Goal: Find specific page/section: Find specific page/section

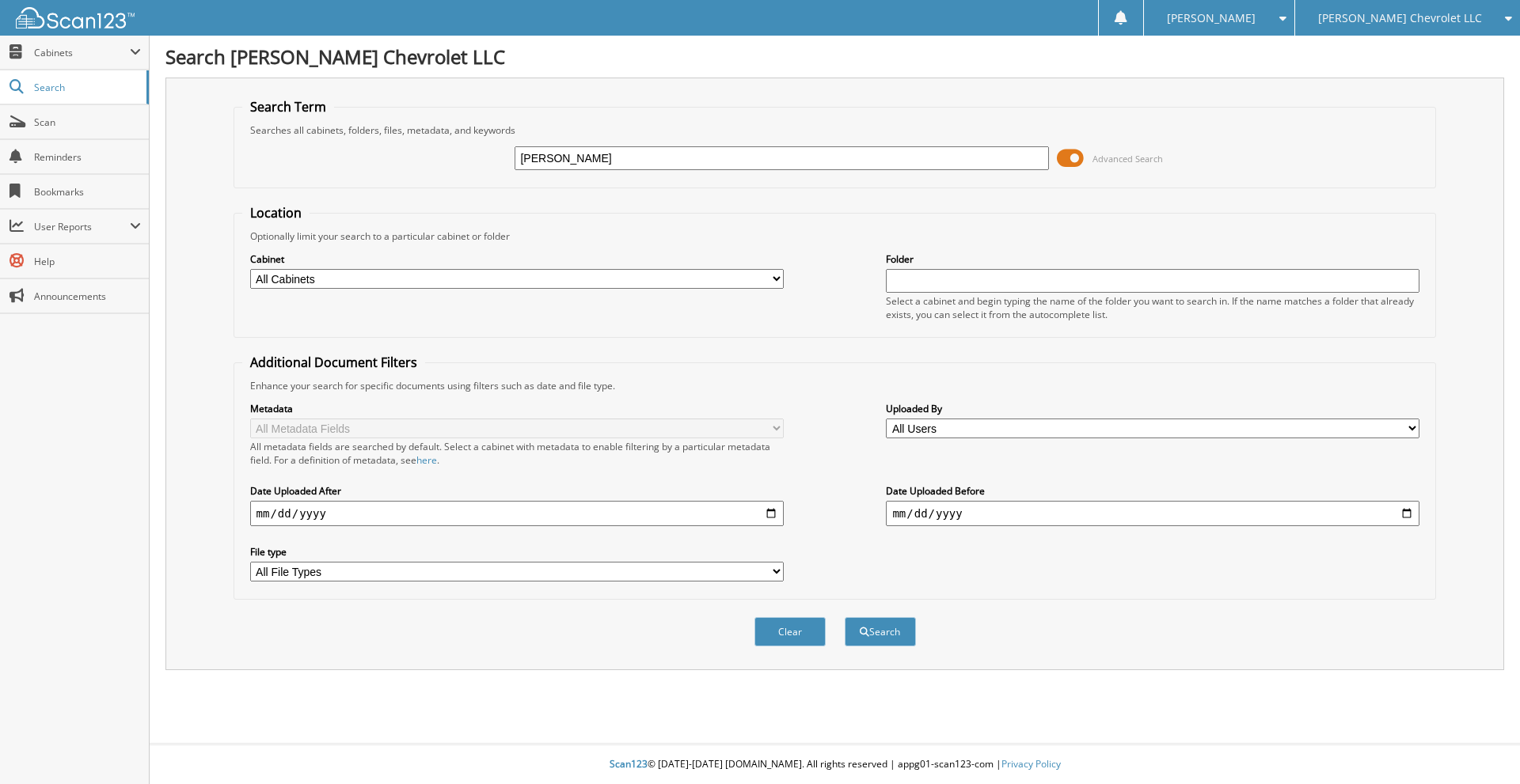
type input "[PERSON_NAME]"
click at [844, 617] on button "Search" at bounding box center [879, 631] width 71 height 29
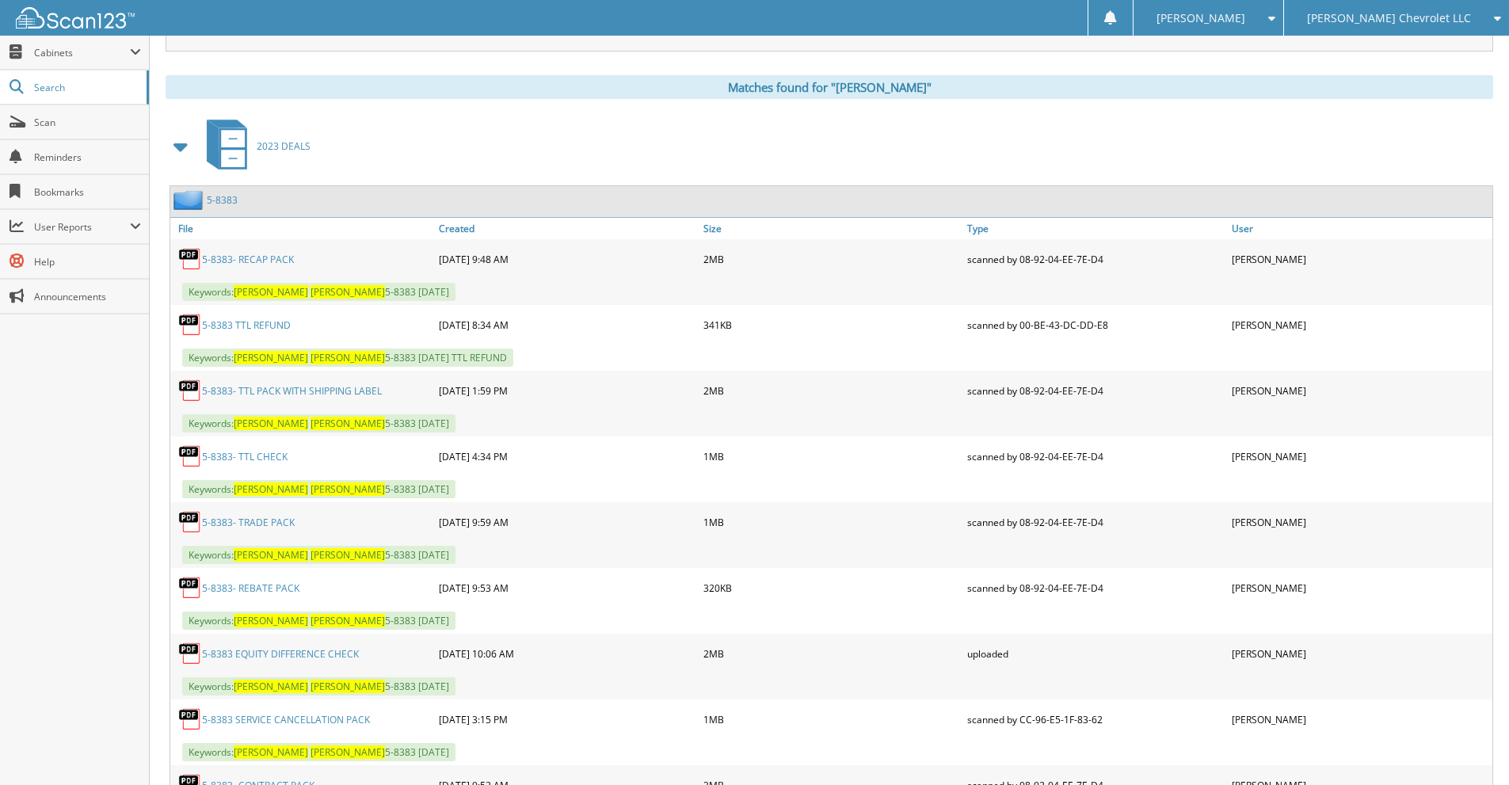
scroll to position [687, 0]
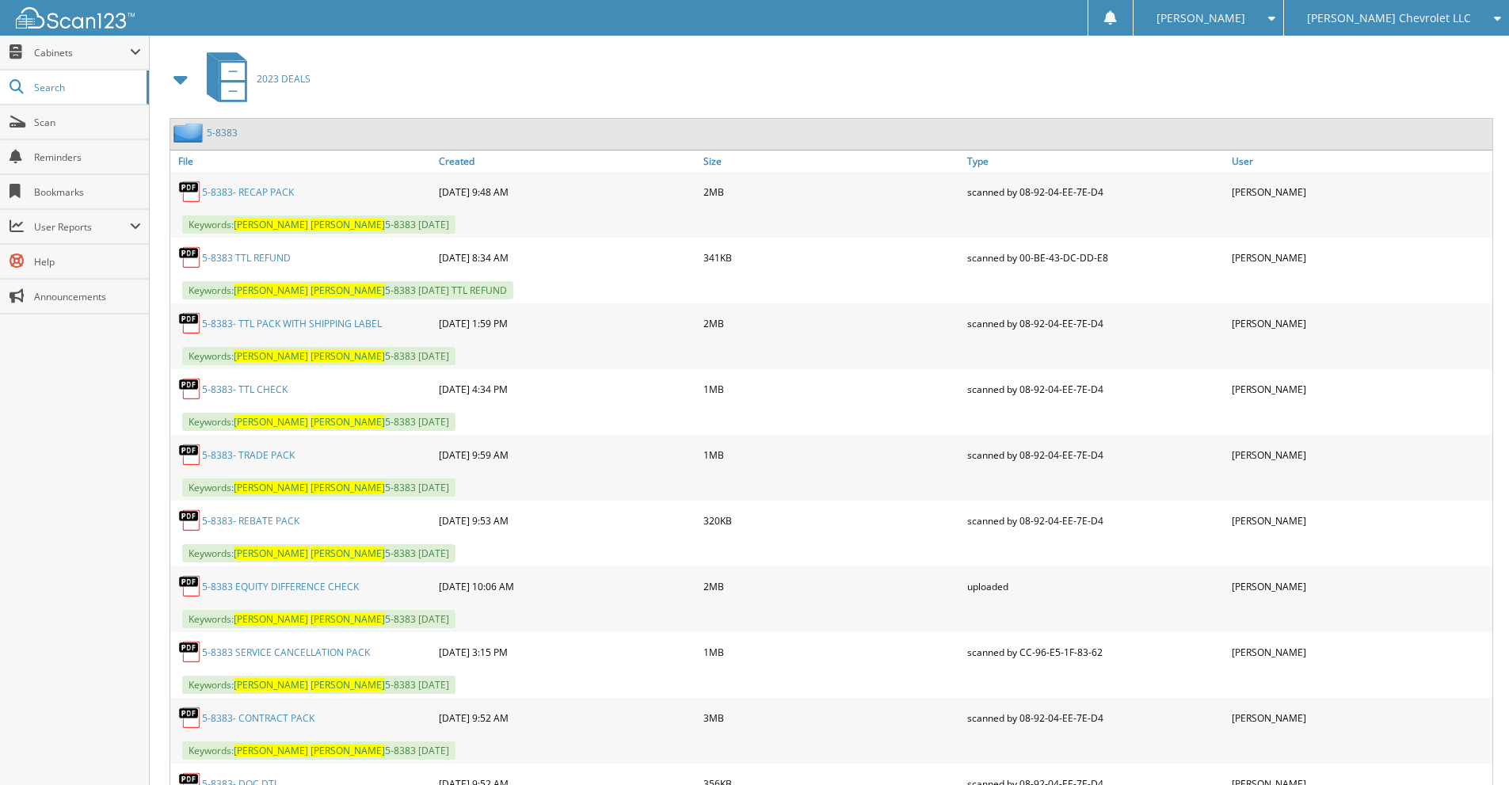
click at [264, 189] on link "5-8383- RECAP PACK" at bounding box center [248, 191] width 92 height 13
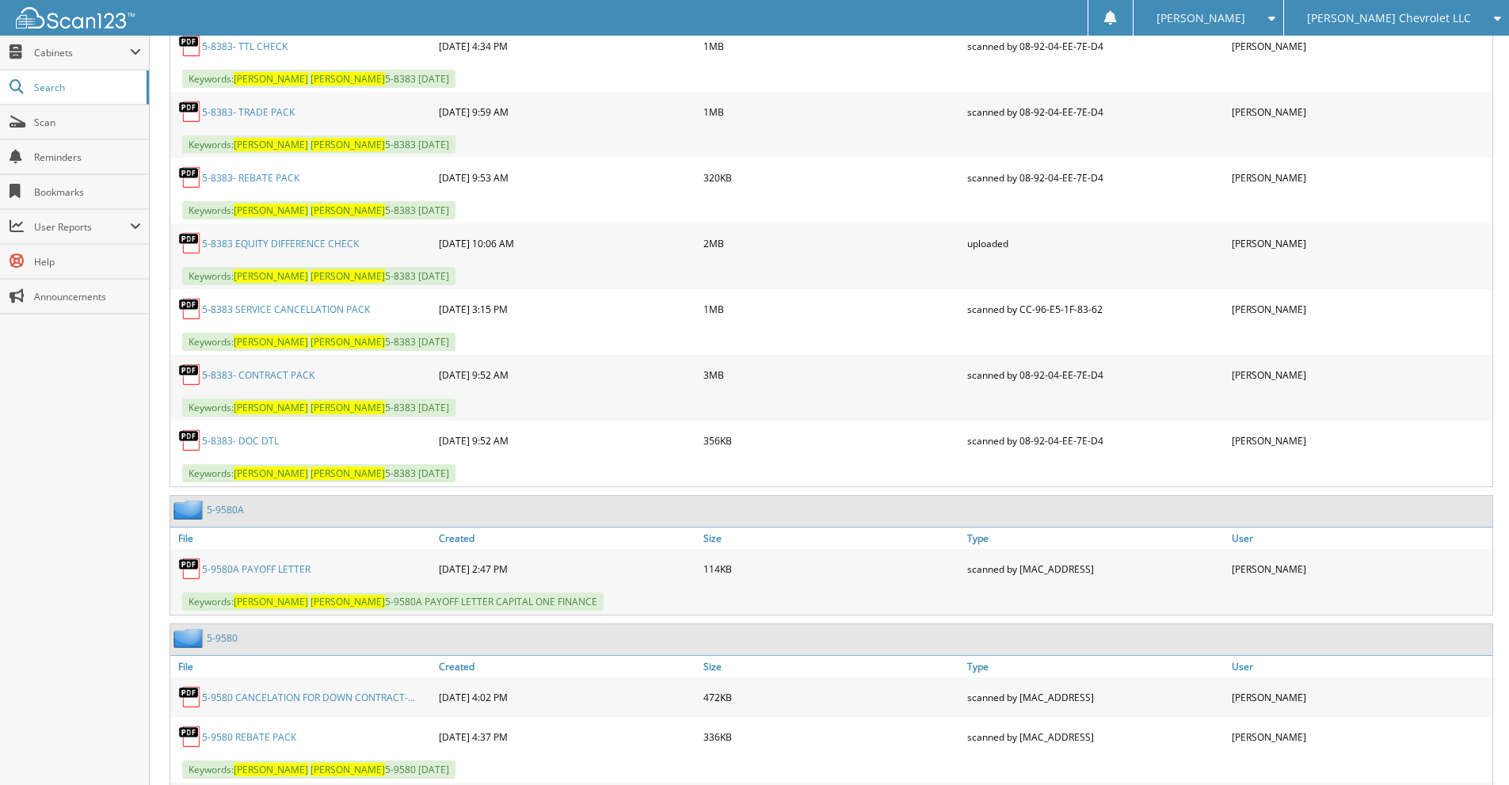
scroll to position [1373, 0]
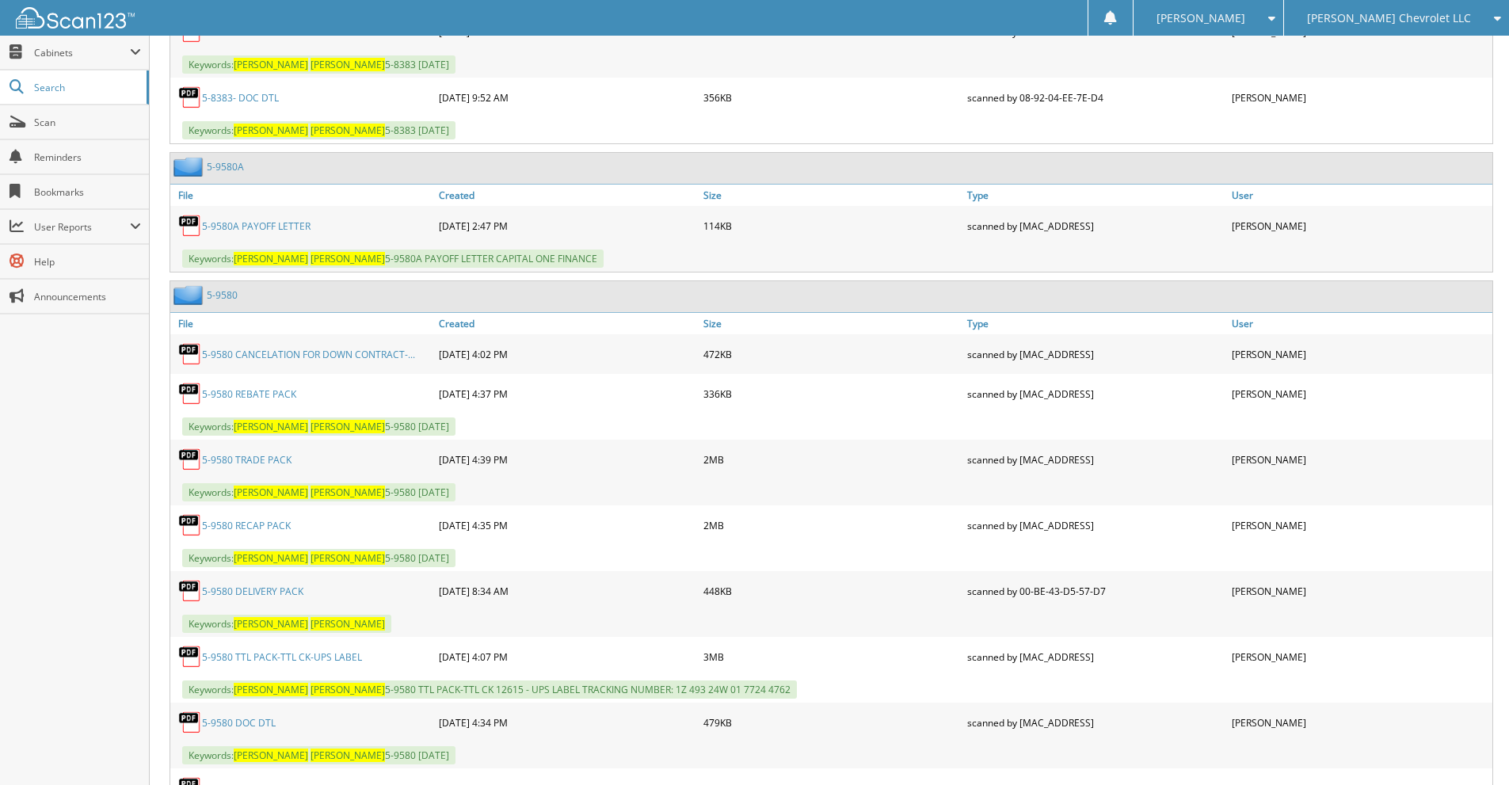
click at [269, 525] on link "5-9580 RECAP PACK" at bounding box center [246, 525] width 89 height 13
click at [66, 48] on span "Cabinets" at bounding box center [82, 52] width 96 height 13
click at [78, 92] on span "This Company" at bounding box center [83, 87] width 116 height 14
